Goal: Transaction & Acquisition: Purchase product/service

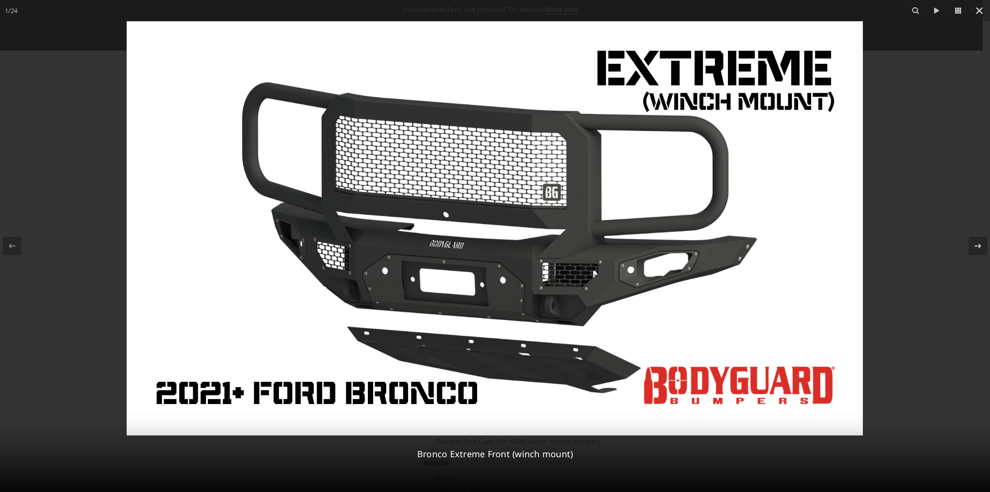
click at [984, 10] on icon at bounding box center [980, 11] width 12 height 12
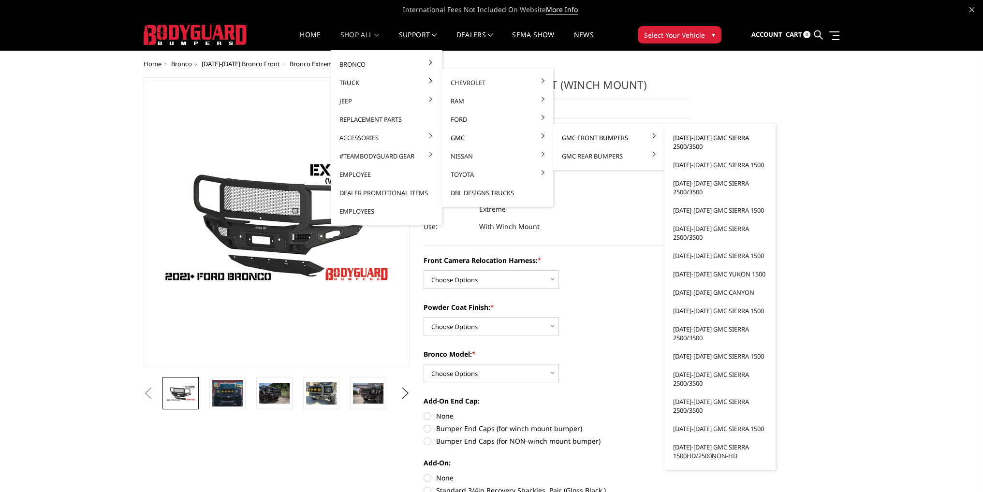
click at [686, 141] on link "[DATE]-[DATE] GMC Sierra 2500/3500" at bounding box center [719, 142] width 103 height 27
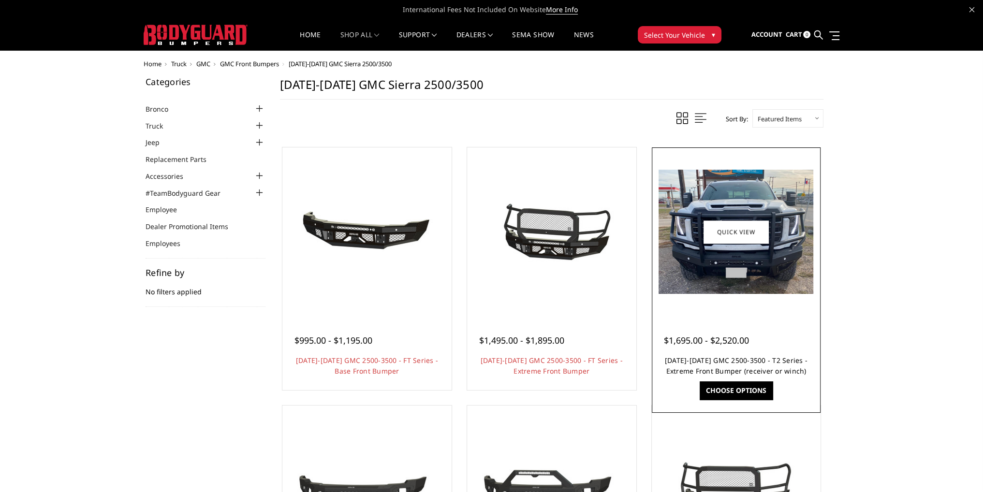
click at [742, 359] on link "2024-2026 GMC 2500-3500 - T2 Series - Extreme Front Bumper (receiver or winch)" at bounding box center [736, 366] width 143 height 20
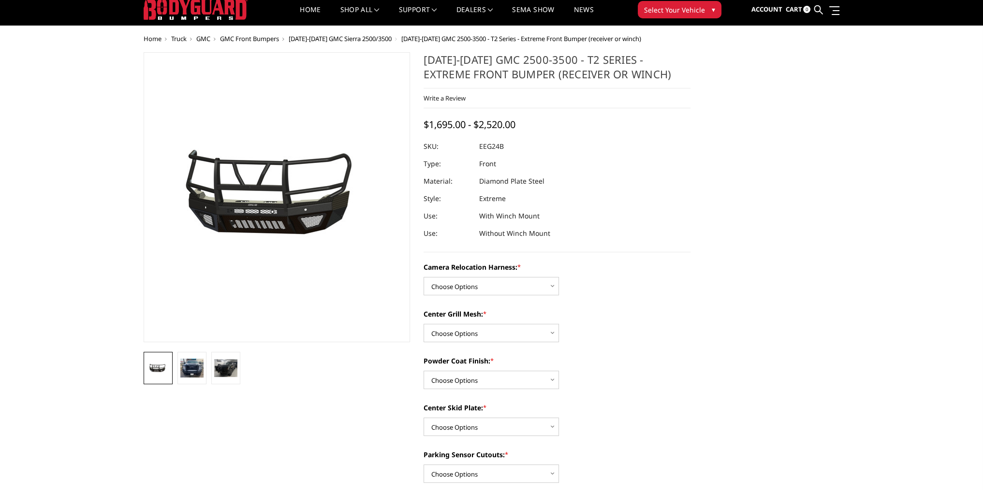
scroll to position [48, 0]
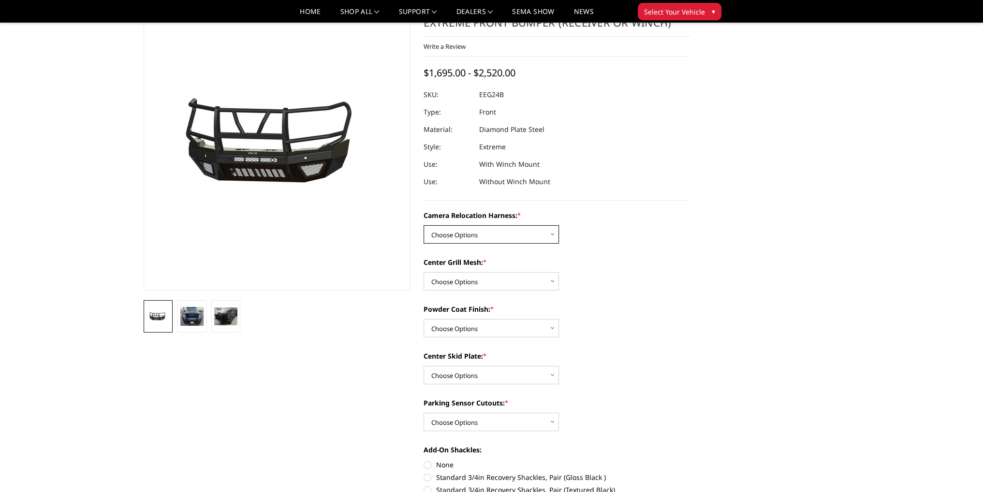
click at [498, 237] on select "Choose Options Without camera harness With camera harness" at bounding box center [490, 234] width 135 height 18
select select "3743"
click at [423, 225] on select "Choose Options Without camera harness With camera harness" at bounding box center [490, 234] width 135 height 18
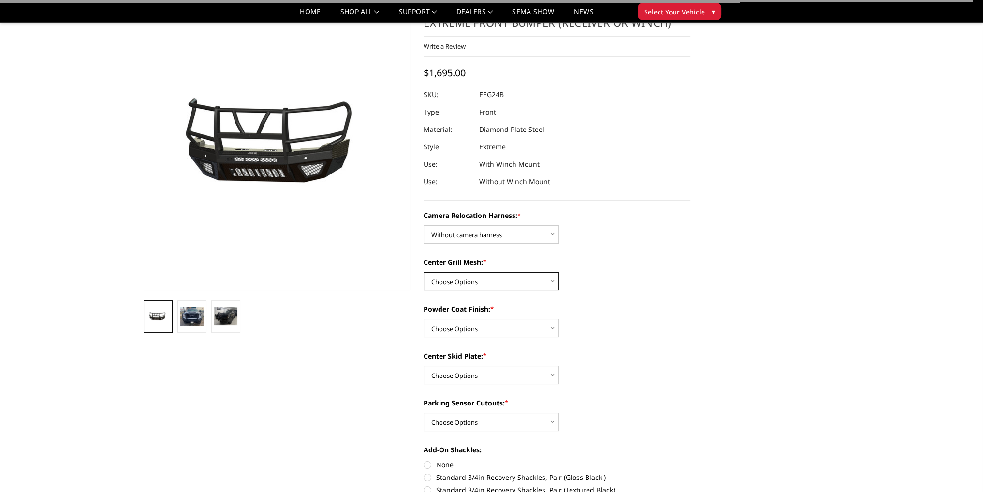
click at [471, 280] on select "Choose Options Without expanded metal With expanded metal" at bounding box center [490, 281] width 135 height 18
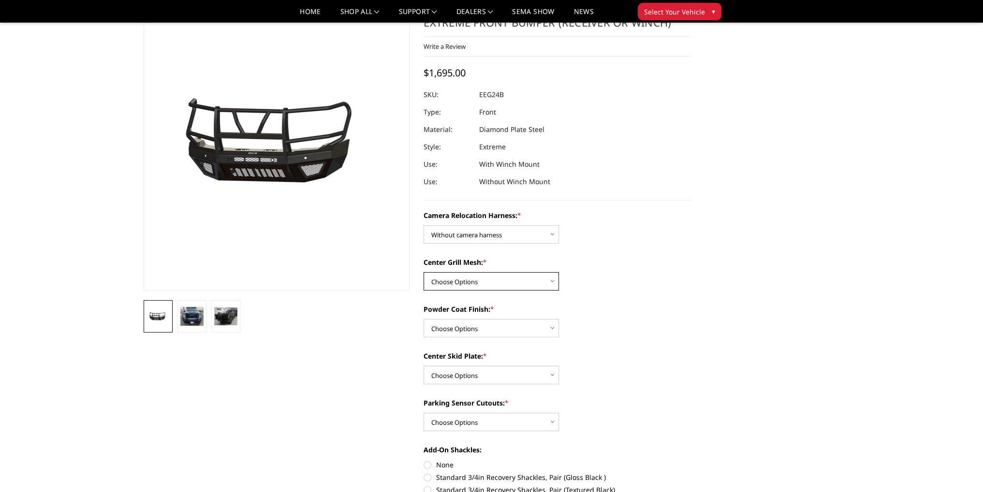
select select "3741"
click at [423, 272] on select "Choose Options Without expanded metal With expanded metal" at bounding box center [490, 281] width 135 height 18
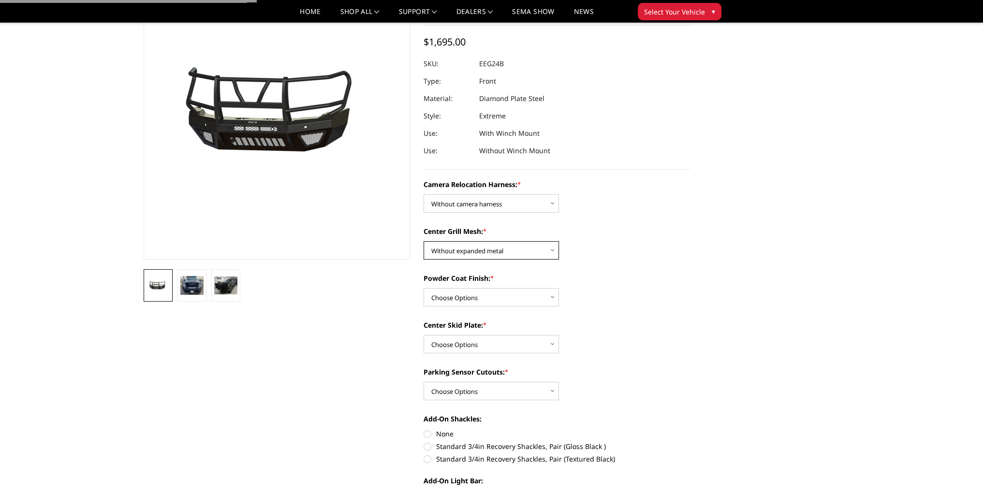
scroll to position [97, 0]
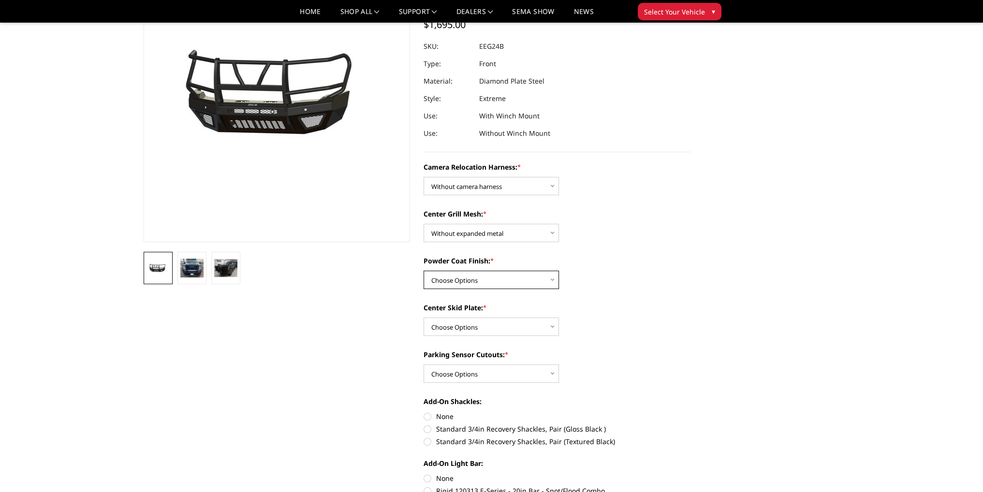
click at [463, 278] on select "Choose Options Textured Black Powder Coat Gloss Black Powder Coat Bare Metal" at bounding box center [490, 280] width 135 height 18
select select "3738"
click at [423, 271] on select "Choose Options Textured Black Powder Coat Gloss Black Powder Coat Bare Metal" at bounding box center [490, 280] width 135 height 18
click at [458, 328] on select "Choose Options Winch Mount Skid Plate Standard Skid Plate (included) 2" Receive…" at bounding box center [490, 327] width 135 height 18
click at [492, 325] on select "Choose Options Winch Mount Skid Plate Standard Skid Plate (included) 2" Receive…" at bounding box center [490, 327] width 135 height 18
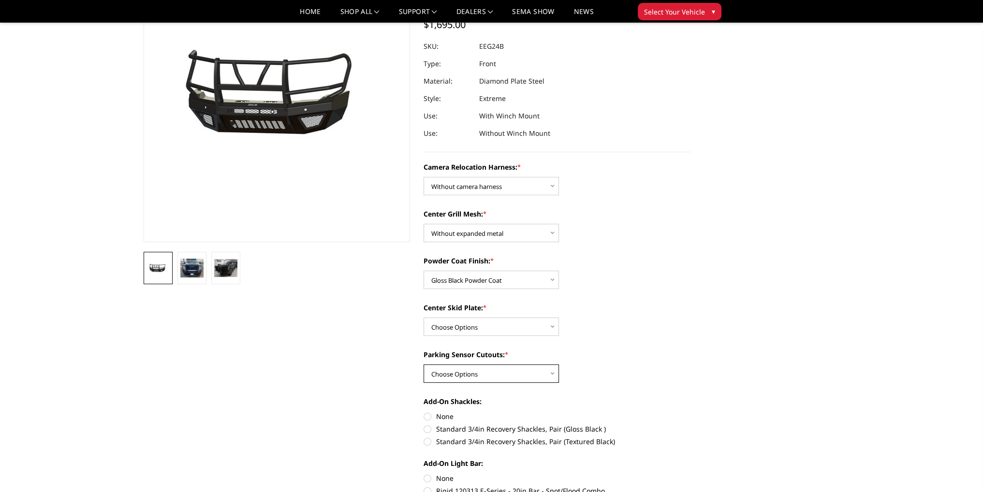
click at [484, 370] on select "Choose Options Yes - With Parking Sensor Cutouts" at bounding box center [490, 373] width 135 height 18
select select "3733"
click at [423, 364] on select "Choose Options Yes - With Parking Sensor Cutouts" at bounding box center [490, 373] width 135 height 18
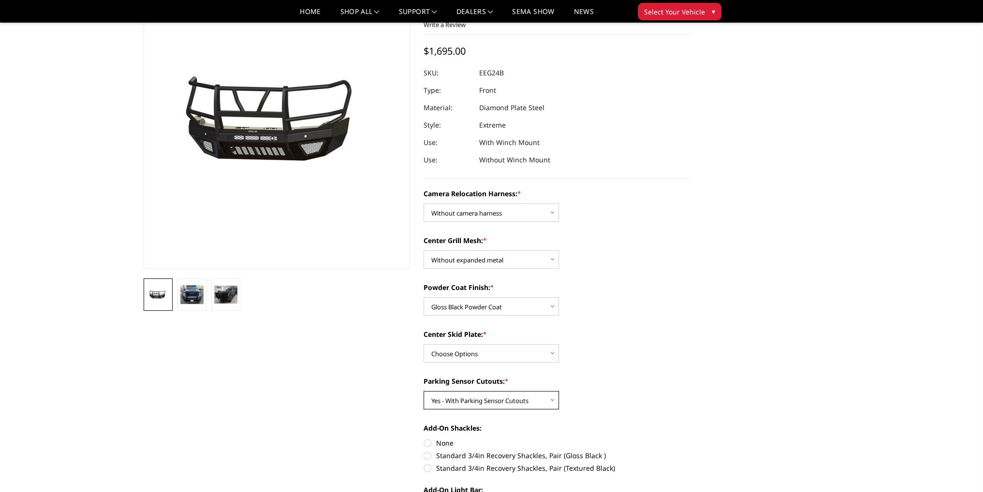
scroll to position [48, 0]
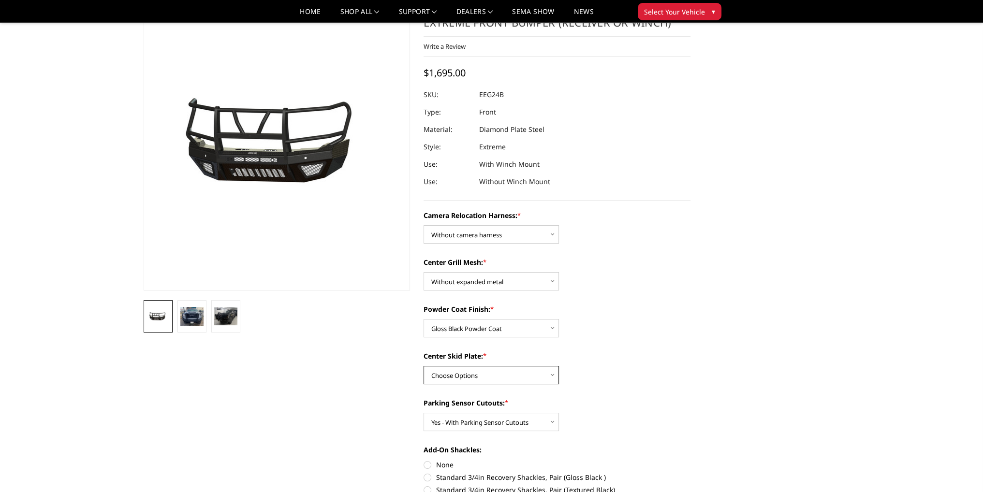
click at [490, 378] on select "Choose Options Winch Mount Skid Plate Standard Skid Plate (included) 2" Receive…" at bounding box center [490, 375] width 135 height 18
select select "3736"
click at [423, 366] on select "Choose Options Winch Mount Skid Plate Standard Skid Plate (included) 2" Receive…" at bounding box center [490, 375] width 135 height 18
click at [305, 14] on link "Home" at bounding box center [310, 15] width 21 height 14
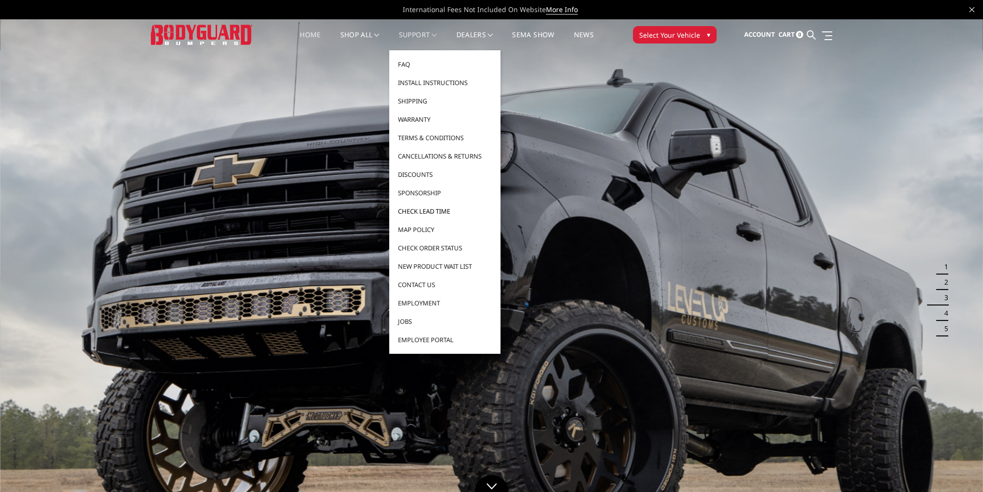
click at [414, 212] on link "Check Lead Time" at bounding box center [444, 211] width 103 height 18
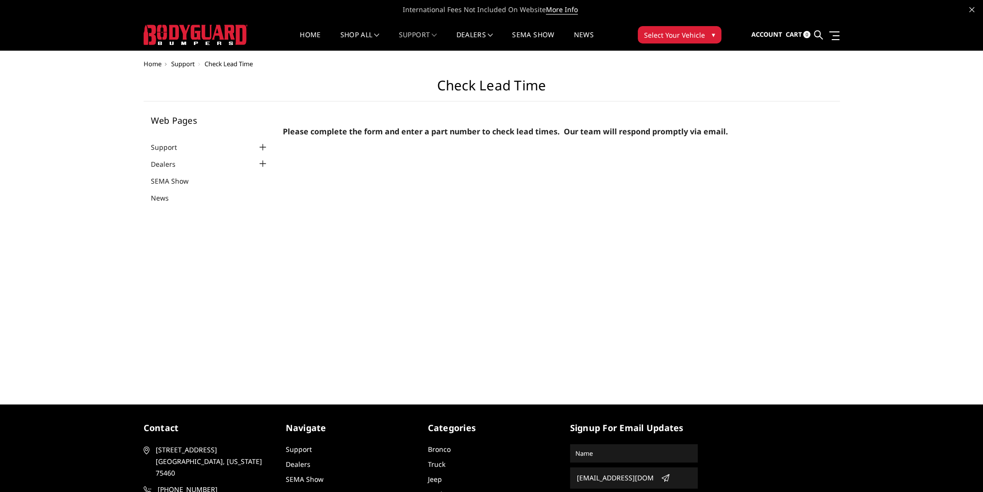
select select "US"
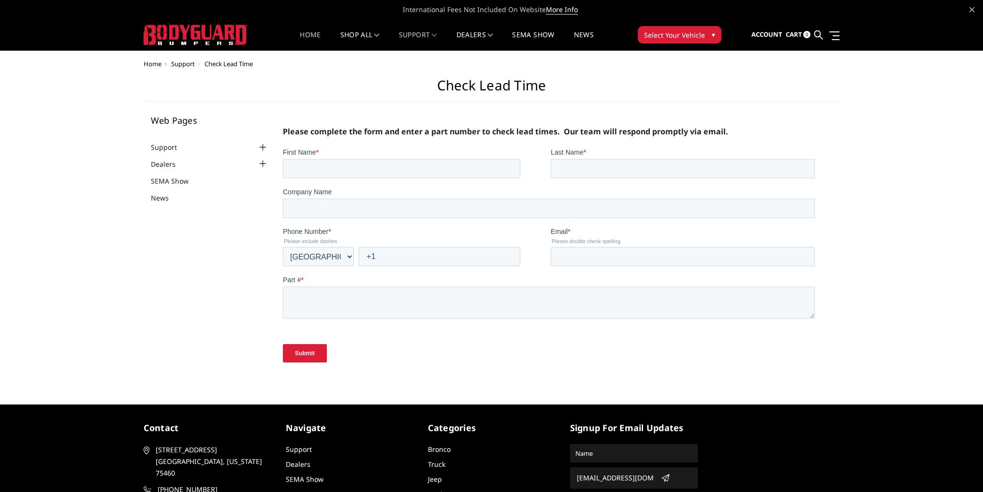
click at [304, 34] on link "Home" at bounding box center [310, 40] width 21 height 19
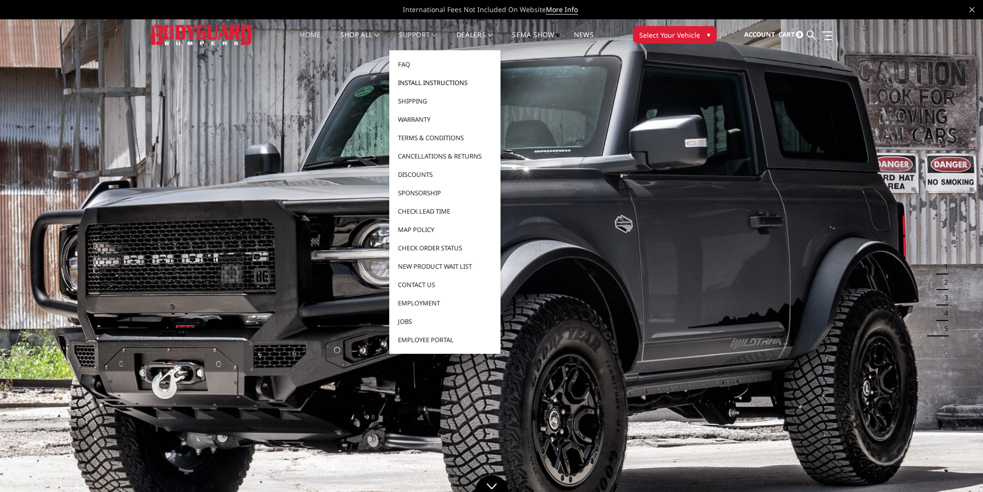
click at [424, 82] on link "Install Instructions" at bounding box center [444, 82] width 103 height 18
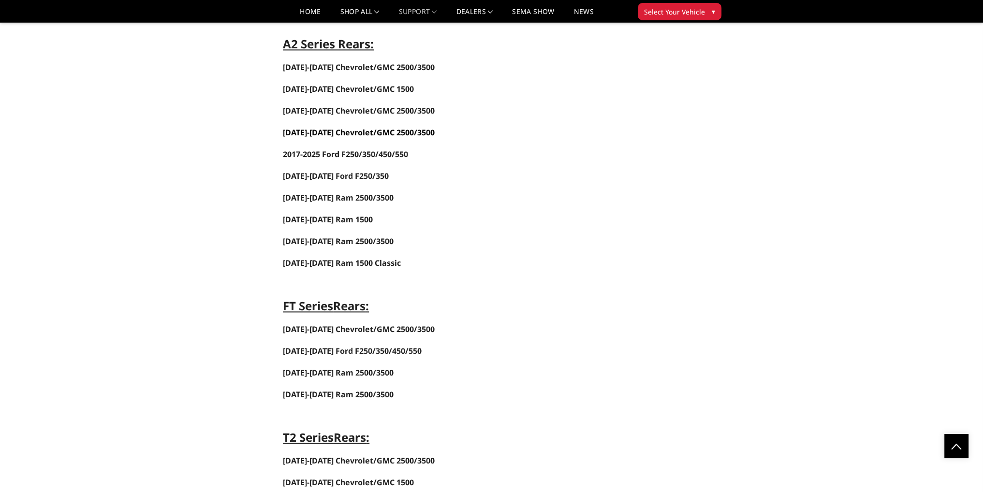
scroll to position [1740, 0]
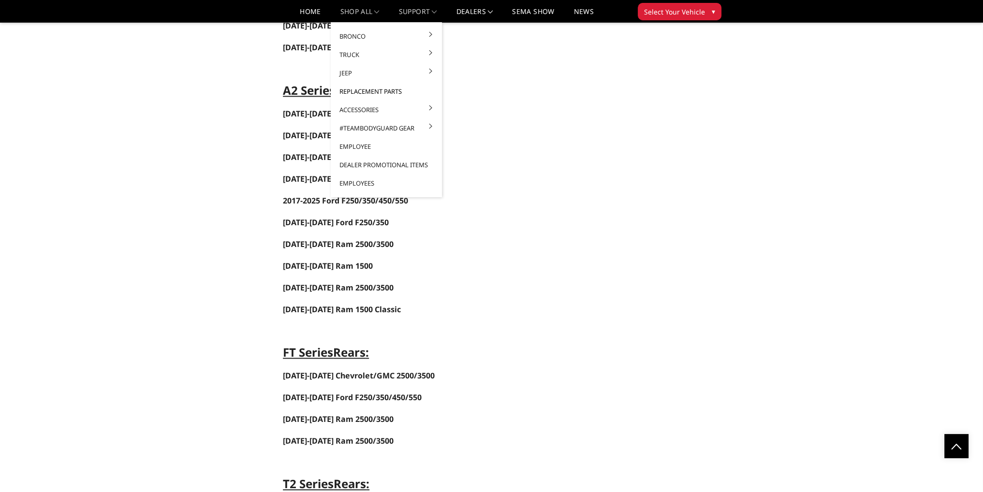
click at [358, 88] on link "Replacement Parts" at bounding box center [386, 91] width 103 height 18
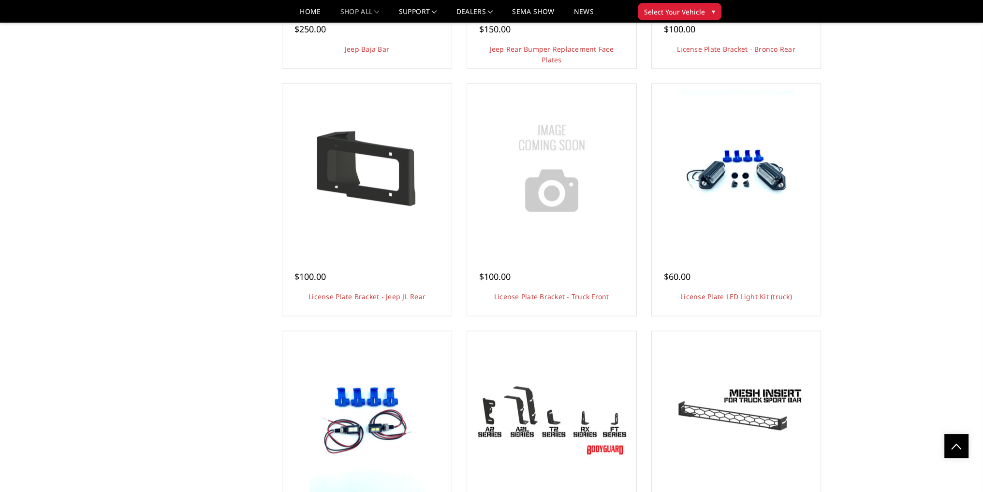
scroll to position [1499, 0]
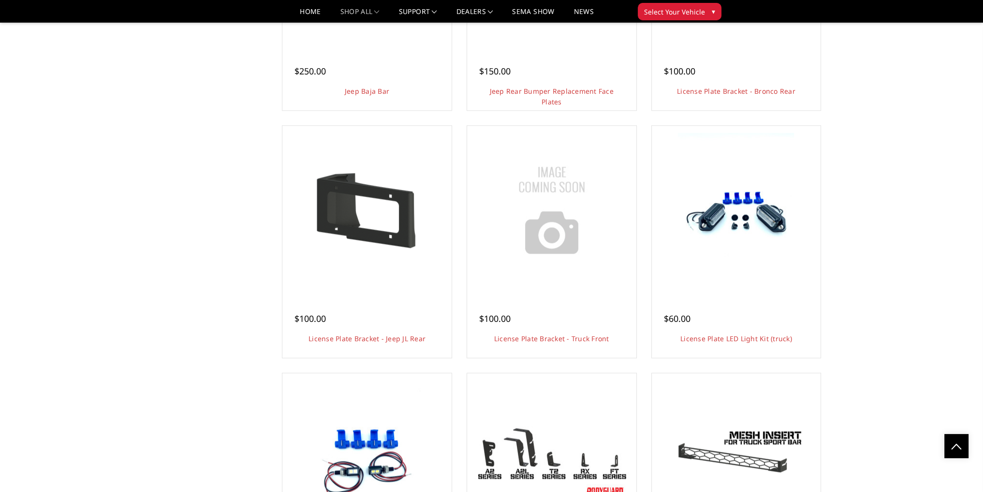
drag, startPoint x: 306, startPoint y: 12, endPoint x: 306, endPoint y: 4, distance: 7.7
click at [306, 11] on link "Home" at bounding box center [310, 15] width 21 height 14
